Goal: Navigation & Orientation: Find specific page/section

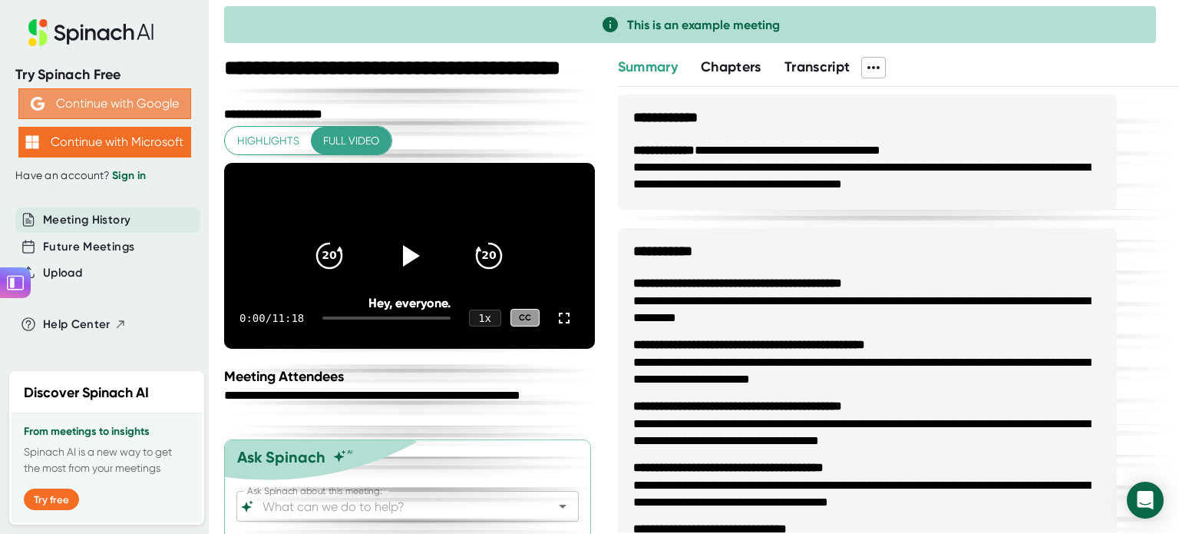
click at [110, 99] on button "Continue with Google" at bounding box center [104, 103] width 173 height 31
click at [93, 223] on span "Meeting History" at bounding box center [87, 220] width 88 height 18
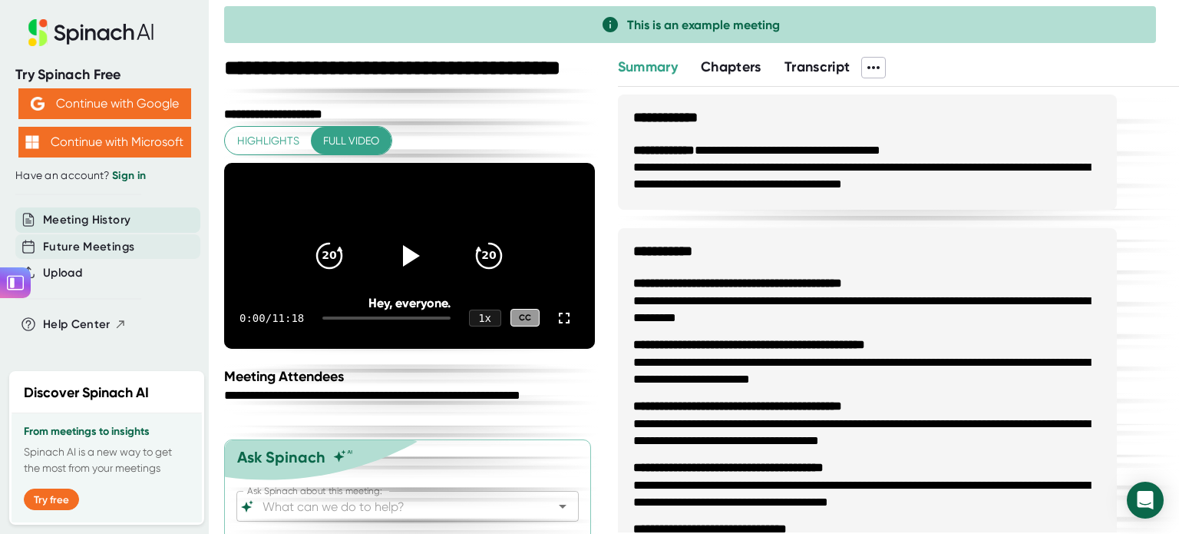
click at [98, 246] on span "Future Meetings" at bounding box center [88, 247] width 91 height 18
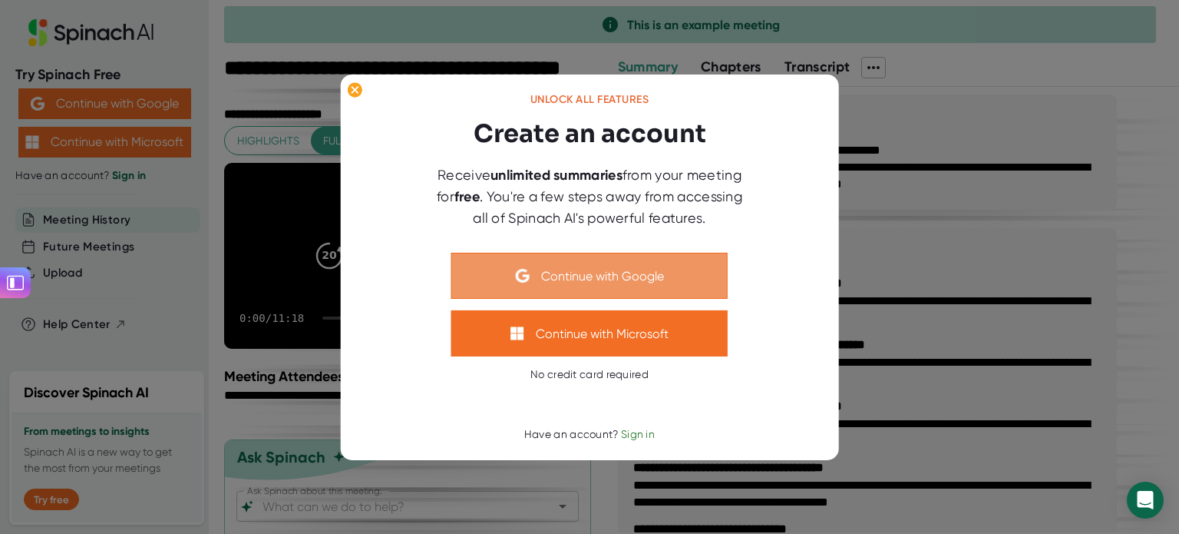
click at [608, 277] on button "Continue with Google" at bounding box center [589, 276] width 276 height 46
click at [617, 278] on button "Continue with Google" at bounding box center [589, 276] width 276 height 46
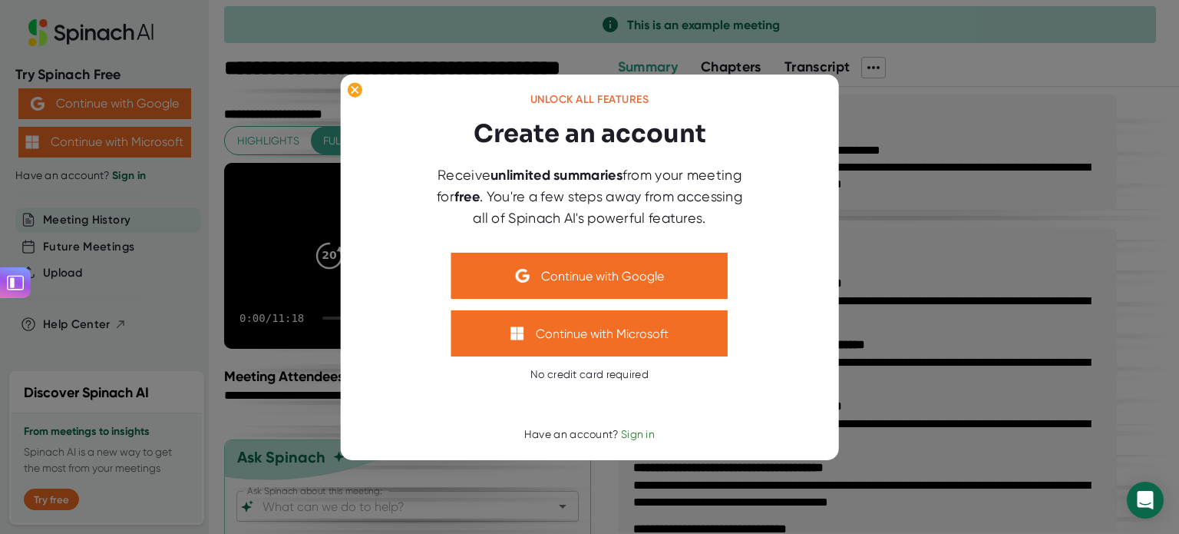
click at [633, 432] on span "Sign in" at bounding box center [638, 434] width 34 height 12
